Goal: Task Accomplishment & Management: Manage account settings

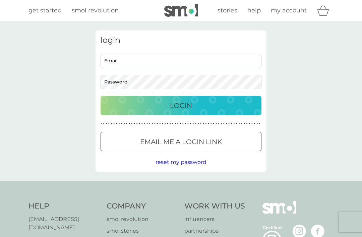
click at [138, 61] on input "Email" at bounding box center [180, 61] width 161 height 14
type input "[EMAIL_ADDRESS][DOMAIN_NAME]"
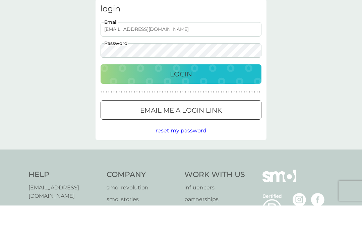
click at [199, 100] on div "Login" at bounding box center [180, 105] width 147 height 11
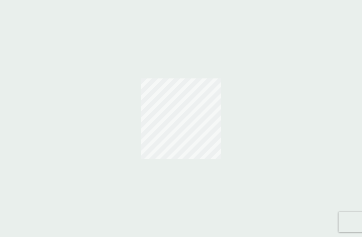
scroll to position [21, 0]
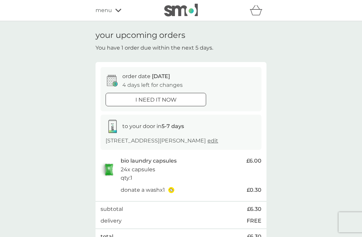
click at [121, 9] on icon at bounding box center [118, 10] width 6 height 4
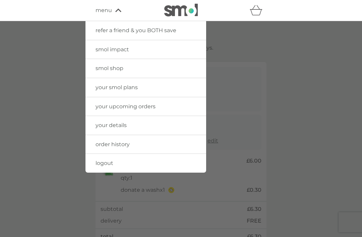
click at [125, 143] on span "order history" at bounding box center [112, 144] width 34 height 6
